Goal: Find specific page/section: Find specific page/section

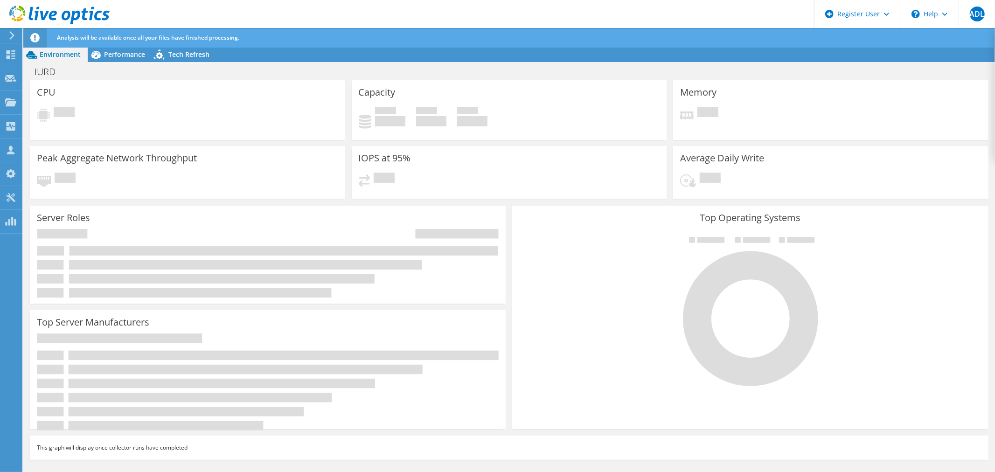
click at [75, 11] on icon at bounding box center [59, 15] width 100 height 19
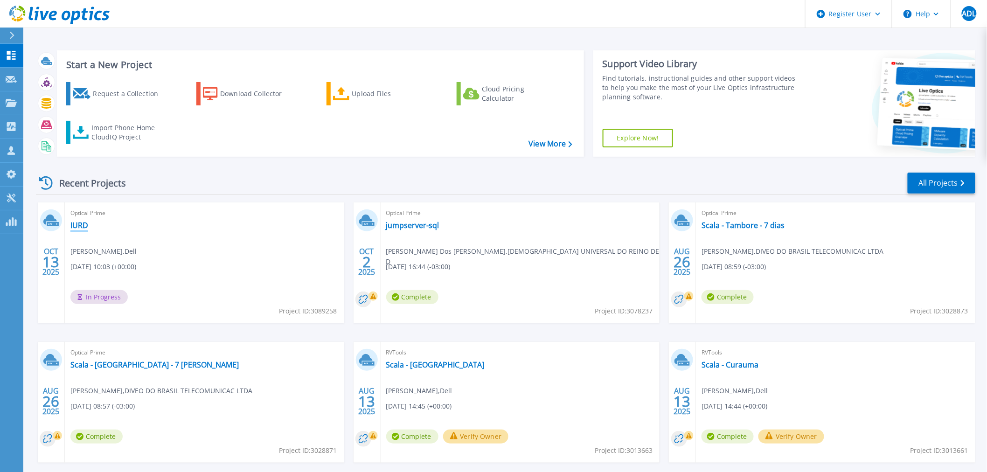
click at [77, 223] on link "IURD" at bounding box center [79, 225] width 18 height 9
